Goal: Task Accomplishment & Management: Complete application form

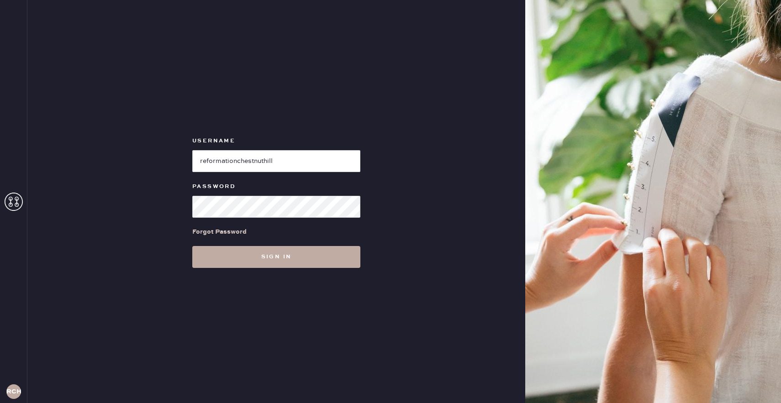
click at [217, 258] on button "Sign in" at bounding box center [276, 257] width 168 height 22
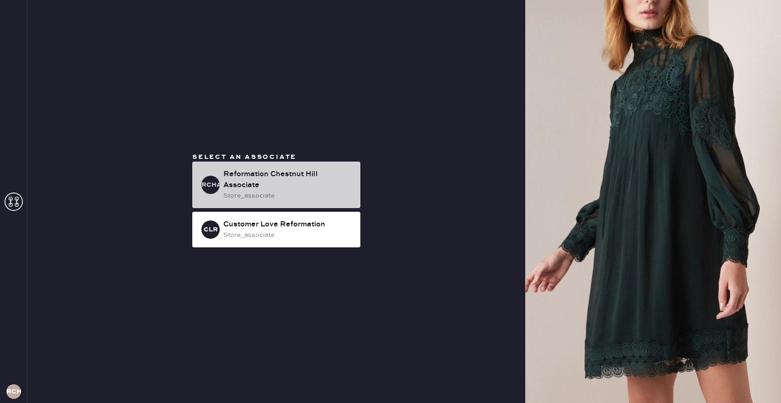
click at [248, 191] on div "store_associate" at bounding box center [288, 196] width 130 height 10
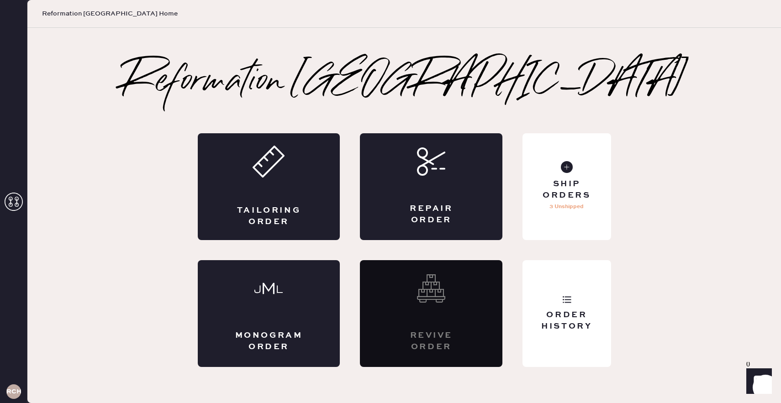
click at [22, 194] on icon at bounding box center [14, 202] width 18 height 18
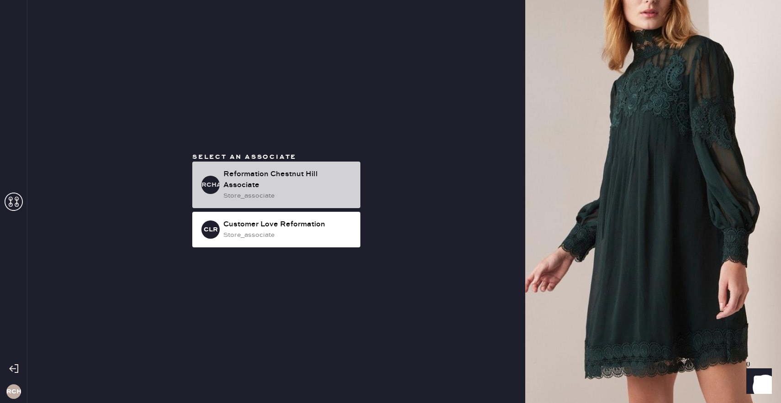
click at [291, 176] on div "Reformation Chestnut Hill Associate" at bounding box center [288, 180] width 130 height 22
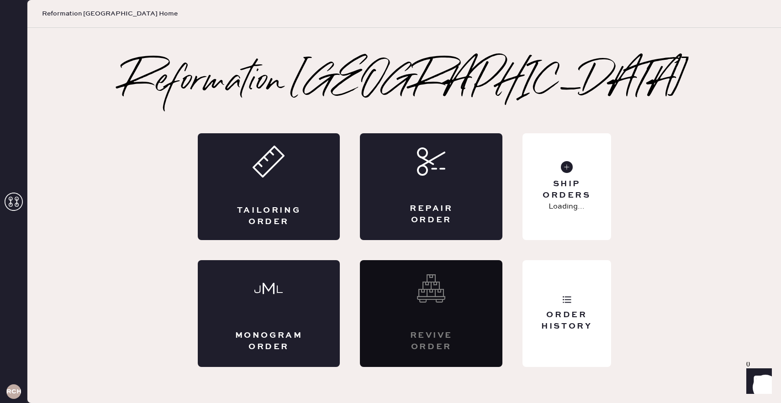
click at [291, 176] on div "Tailoring Order" at bounding box center [269, 186] width 143 height 107
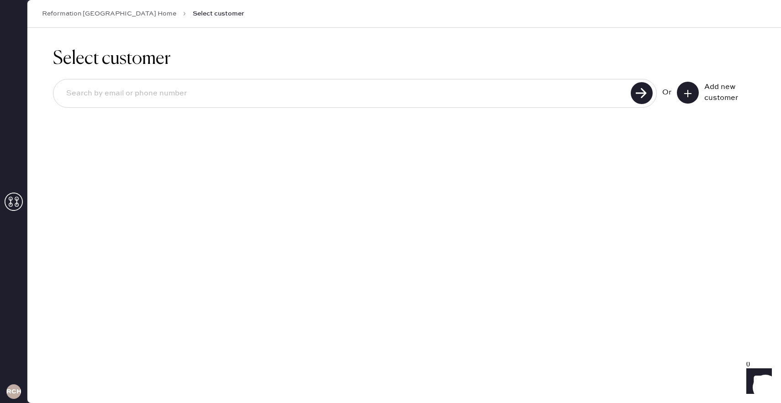
click at [283, 104] on div at bounding box center [355, 93] width 604 height 29
click at [683, 85] on button at bounding box center [688, 93] width 22 height 22
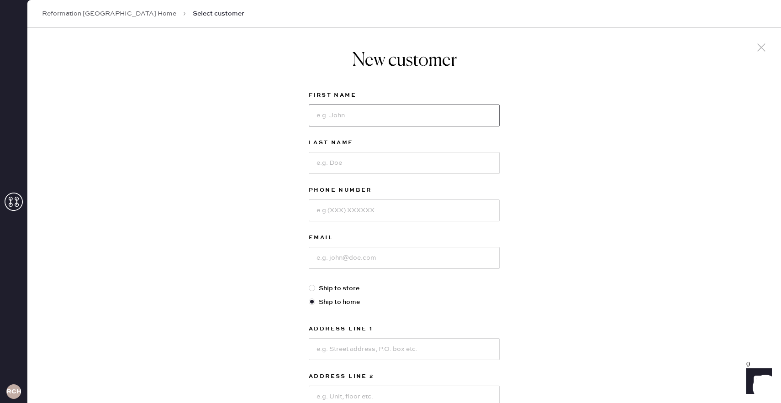
click at [415, 116] on input at bounding box center [404, 116] width 191 height 22
type input "[PERSON_NAME]"
click at [404, 171] on input at bounding box center [404, 163] width 191 height 22
type input "[PERSON_NAME]"
click at [400, 209] on input at bounding box center [404, 211] width 191 height 22
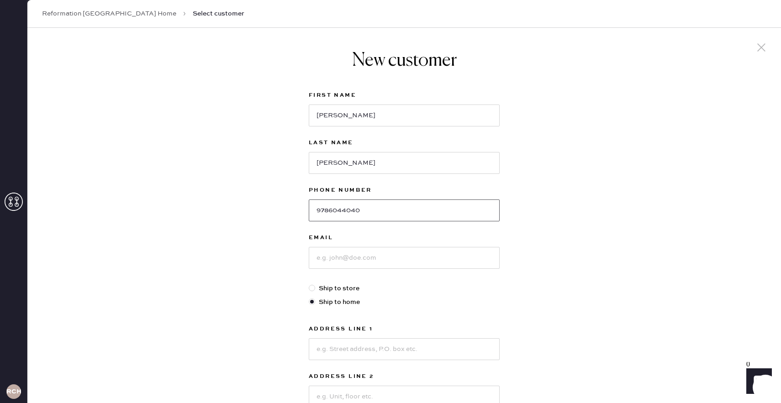
type input "9786044040"
click at [389, 254] on input at bounding box center [404, 258] width 191 height 22
type input "[PERSON_NAME][EMAIL_ADDRESS][PERSON_NAME][DOMAIN_NAME]"
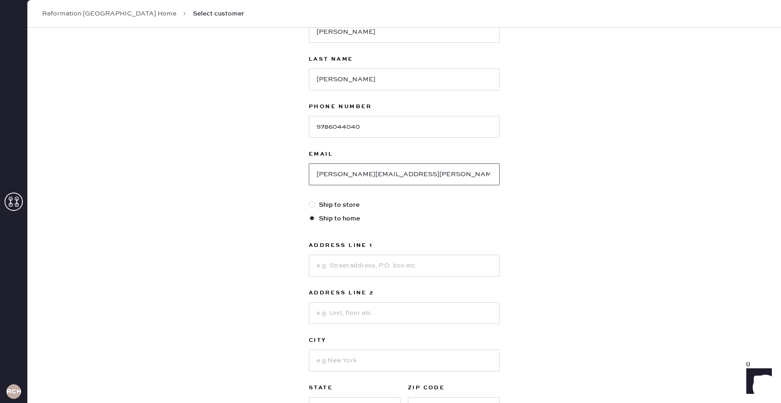
scroll to position [84, 0]
click at [400, 273] on input at bounding box center [404, 265] width 191 height 22
type input "[STREET_ADDRESS][PERSON_NAME]"
click at [356, 317] on input at bounding box center [404, 313] width 191 height 22
type input "unit 1"
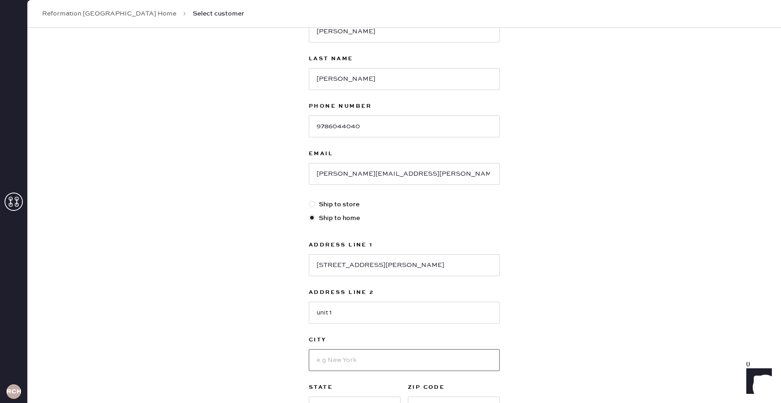
click at [324, 358] on input at bounding box center [404, 360] width 191 height 22
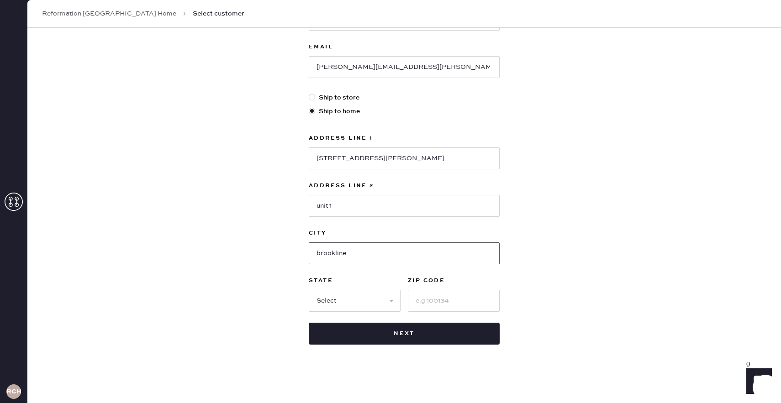
scroll to position [190, 0]
type input "brookline"
click at [450, 291] on input at bounding box center [454, 302] width 92 height 22
type input "02446"
click at [349, 296] on select "Select AK AL AR AZ CA CO CT [GEOGRAPHIC_DATA] DE FL [GEOGRAPHIC_DATA] HI [GEOGR…" at bounding box center [355, 302] width 92 height 22
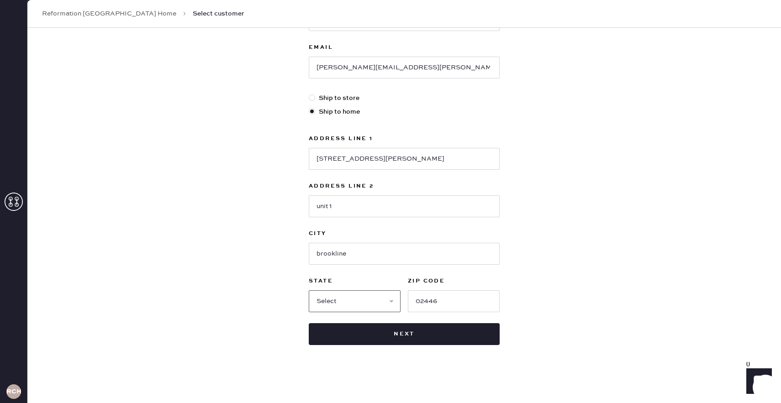
select select "MA"
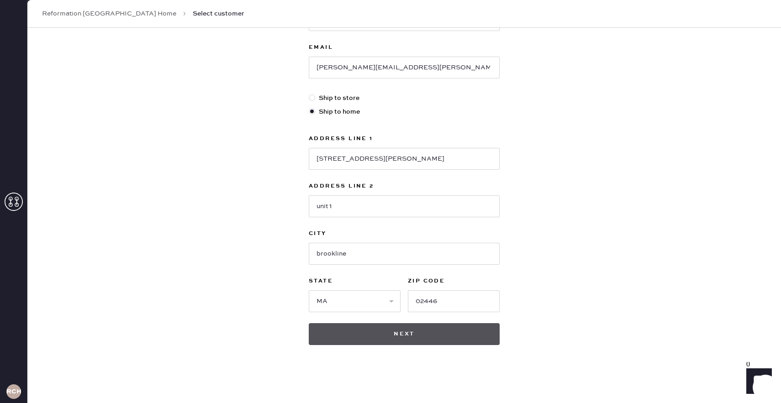
click at [350, 344] on button "Next" at bounding box center [404, 334] width 191 height 22
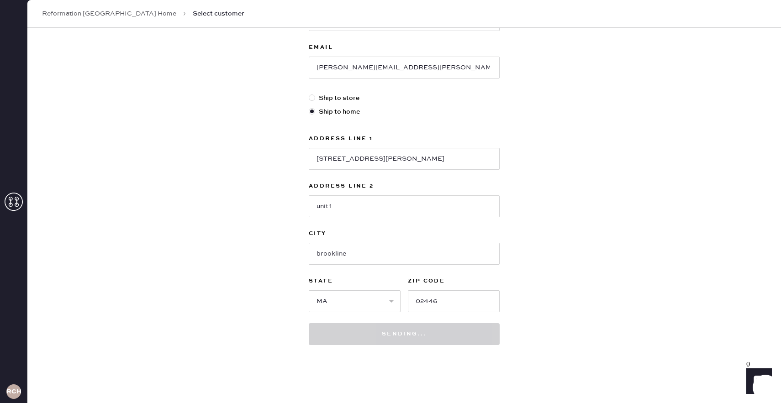
scroll to position [191, 0]
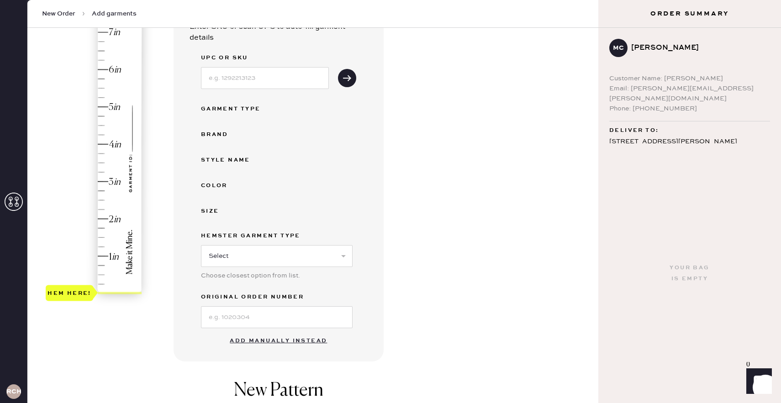
scroll to position [111, 0]
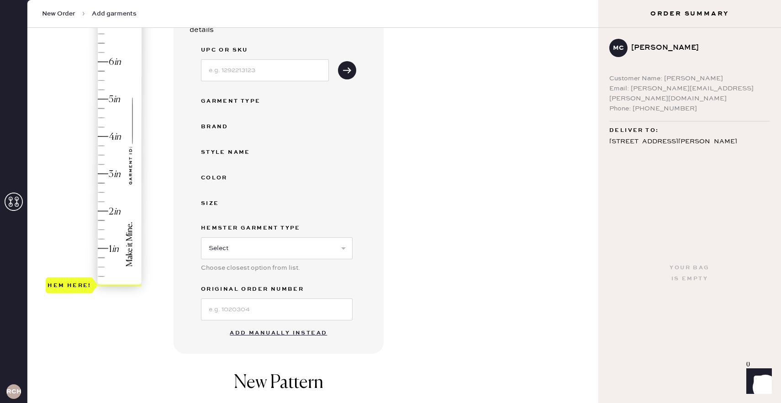
click at [259, 329] on button "Add manually instead" at bounding box center [278, 333] width 108 height 18
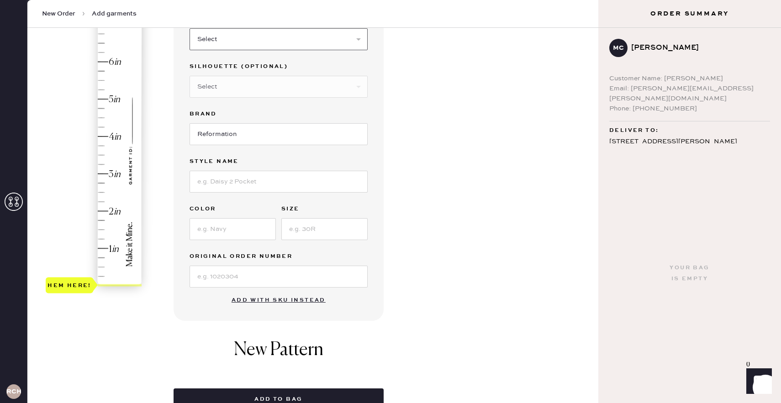
click at [228, 39] on select "Select Basic Skirt Jeans Leggings Pants Shorts Basic Sleeved Dress Basic Sleeve…" at bounding box center [279, 39] width 178 height 22
select select "13"
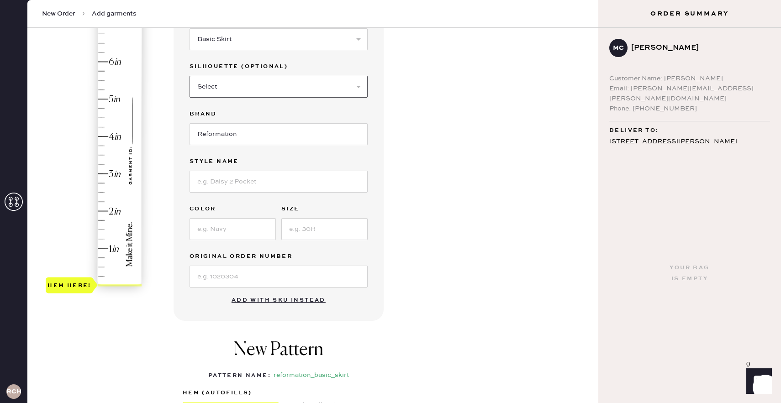
click at [223, 89] on select "Select Maxi Skirt Midi Skirt Mini Skirt Other" at bounding box center [279, 87] width 178 height 22
select select "19"
click at [222, 136] on input "Reformation" at bounding box center [279, 134] width 178 height 22
click at [223, 180] on input at bounding box center [279, 182] width 178 height 22
type input "defewedfewq"
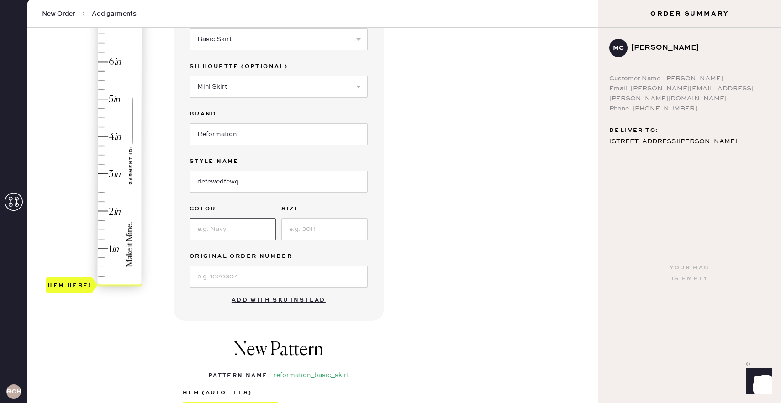
click at [222, 233] on input at bounding box center [233, 229] width 86 height 22
type input "wedffewq"
click at [323, 225] on input at bounding box center [324, 229] width 86 height 22
type input "2"
click at [255, 287] on input at bounding box center [279, 277] width 178 height 22
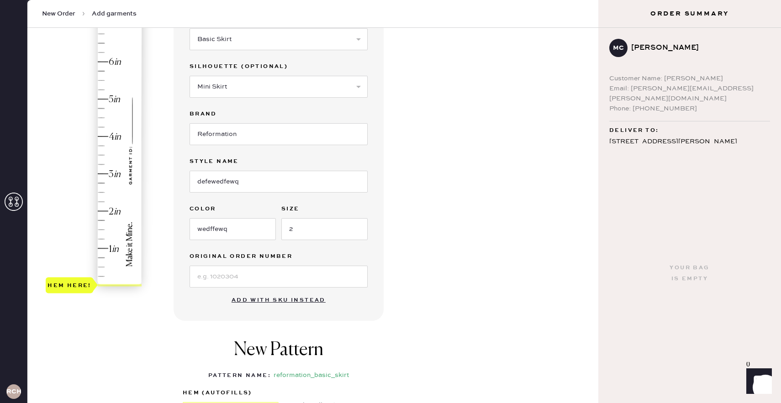
type input "3.5"
click at [109, 152] on div "Hem here!" at bounding box center [94, 156] width 97 height 270
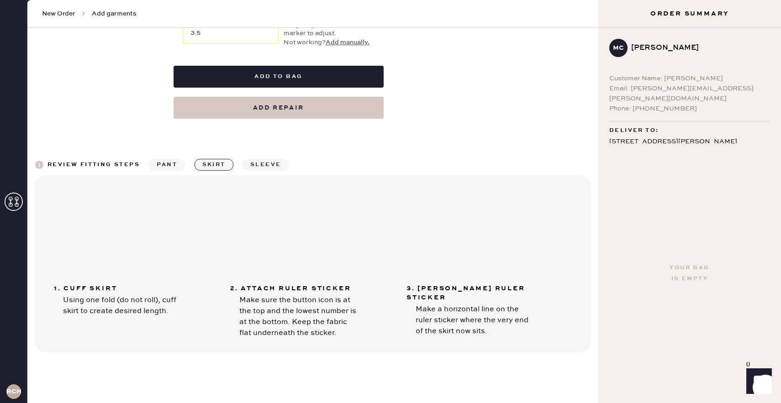
scroll to position [498, 0]
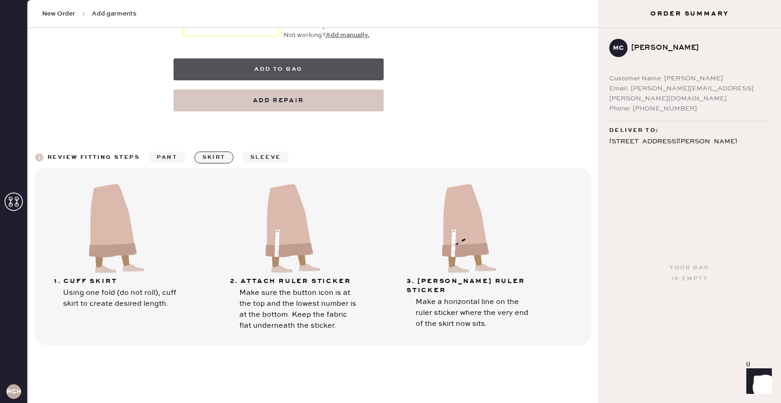
click at [291, 69] on button "Add to bag" at bounding box center [279, 69] width 210 height 22
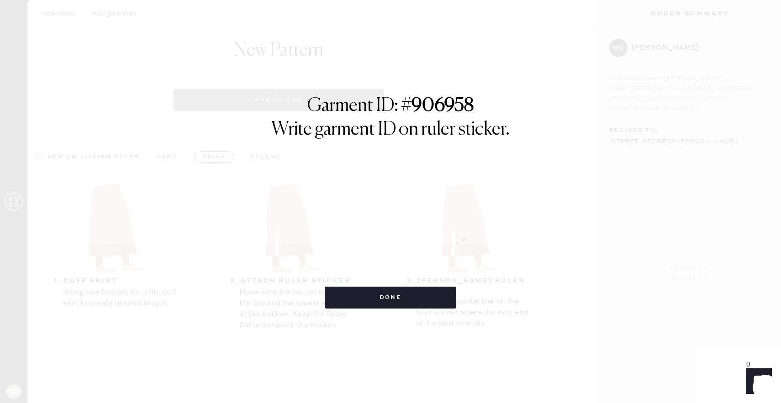
select select "13"
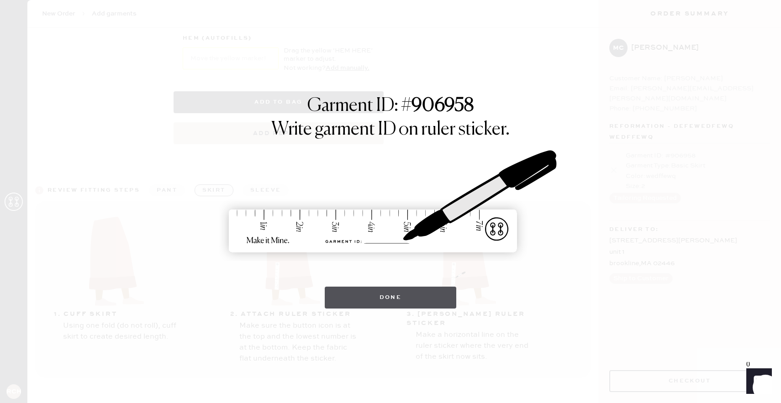
click at [423, 299] on button "Done" at bounding box center [391, 298] width 132 height 22
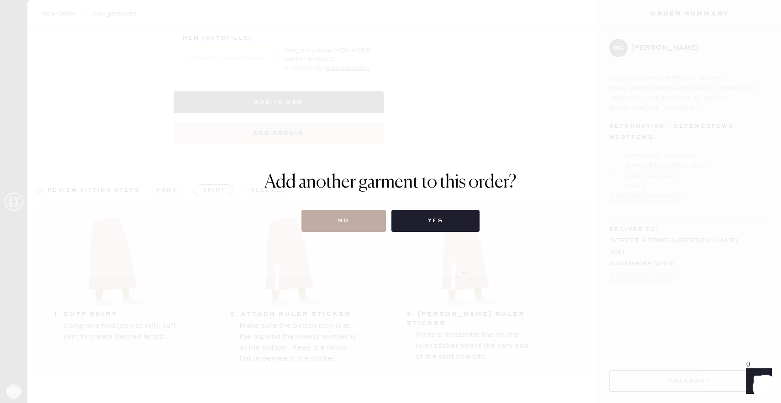
click at [344, 220] on button "No" at bounding box center [343, 221] width 85 height 22
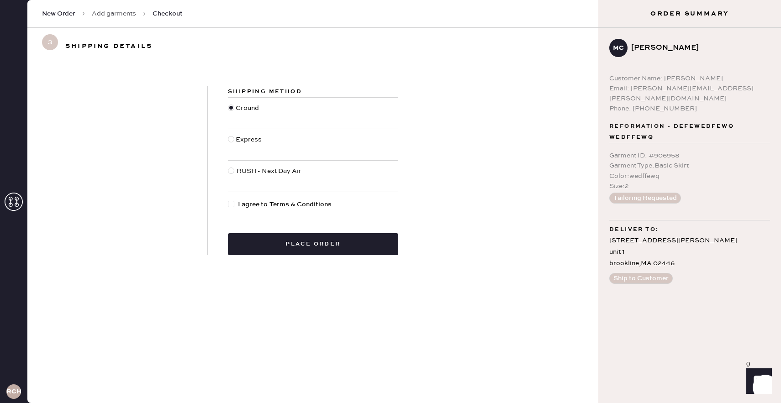
click at [228, 139] on div at bounding box center [231, 139] width 6 height 6
click at [228, 135] on input "Express" at bounding box center [228, 135] width 0 height 0
radio input "true"
click at [242, 172] on div "RUSH - Next Day Air" at bounding box center [270, 176] width 66 height 20
click at [228, 167] on input "RUSH - Next Day Air" at bounding box center [228, 166] width 0 height 0
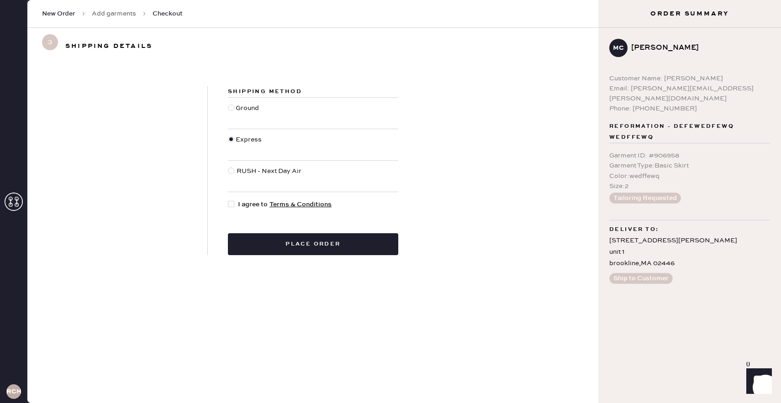
radio input "true"
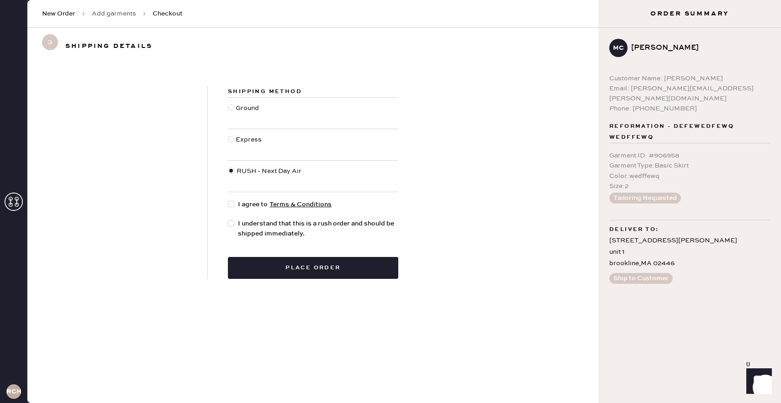
click at [11, 194] on icon at bounding box center [14, 202] width 18 height 18
